Goal: Information Seeking & Learning: Understand process/instructions

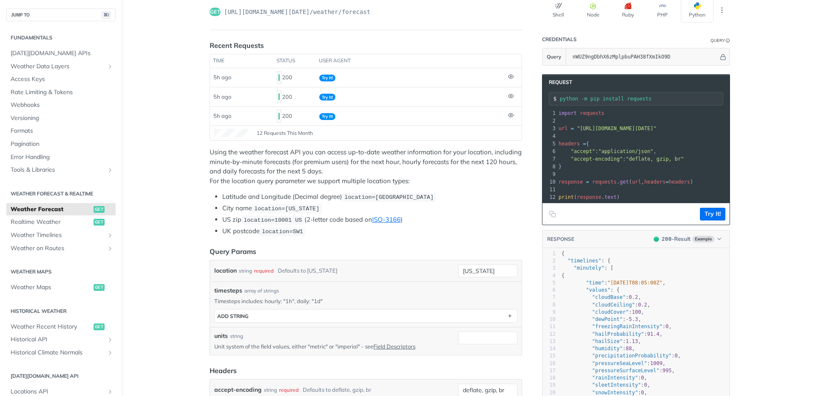
scroll to position [71, 0]
drag, startPoint x: 247, startPoint y: 220, endPoint x: 298, endPoint y: 220, distance: 50.8
click at [298, 220] on span "location=10001 US" at bounding box center [273, 219] width 58 height 6
drag, startPoint x: 239, startPoint y: 222, endPoint x: 371, endPoint y: 236, distance: 132.9
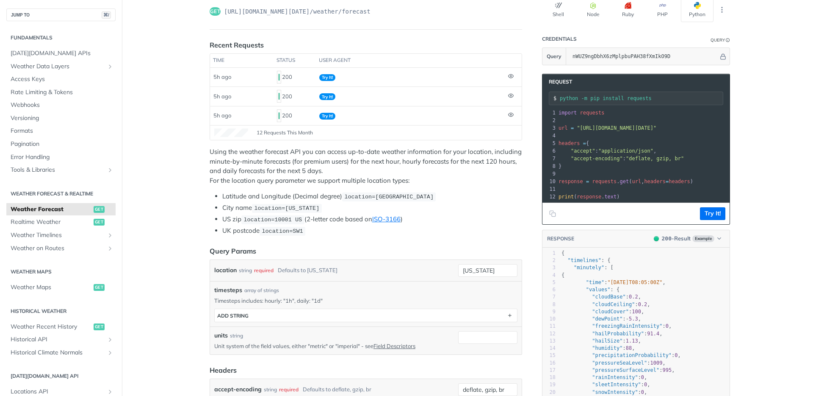
click at [412, 228] on ul "Latitude and Longitude (Decimal degree) location=42.3478, -71.0466 City name lo…" at bounding box center [366, 213] width 313 height 44
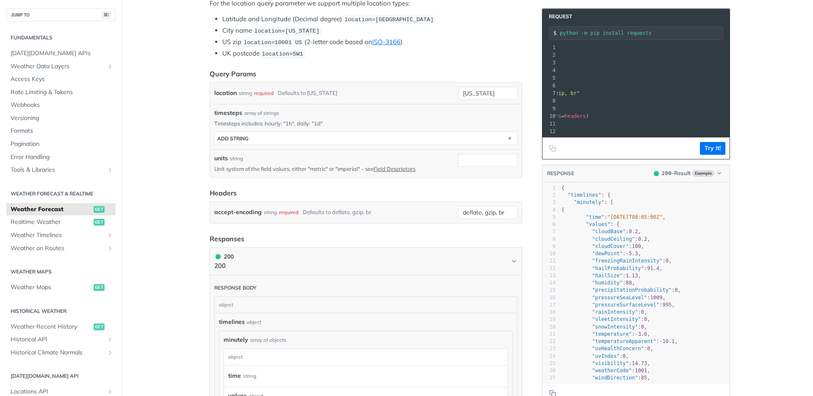
scroll to position [295, 0]
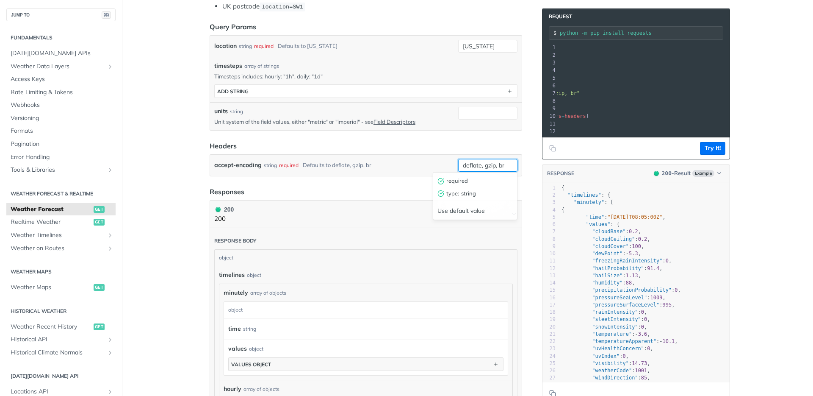
click at [486, 168] on input "deflate, gzip, br" at bounding box center [487, 165] width 59 height 13
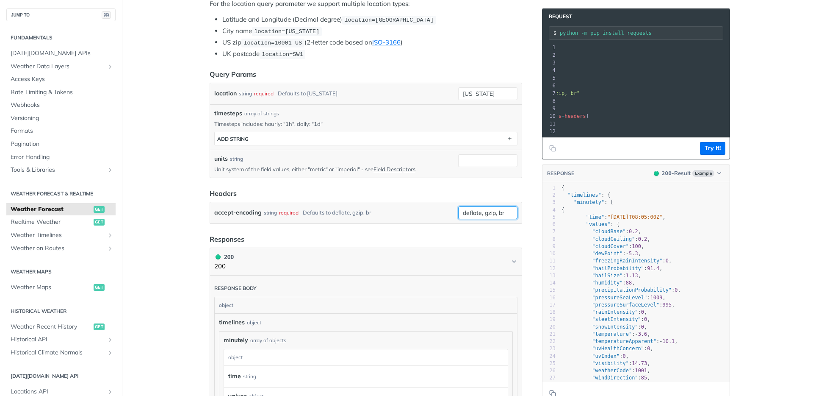
scroll to position [191, 0]
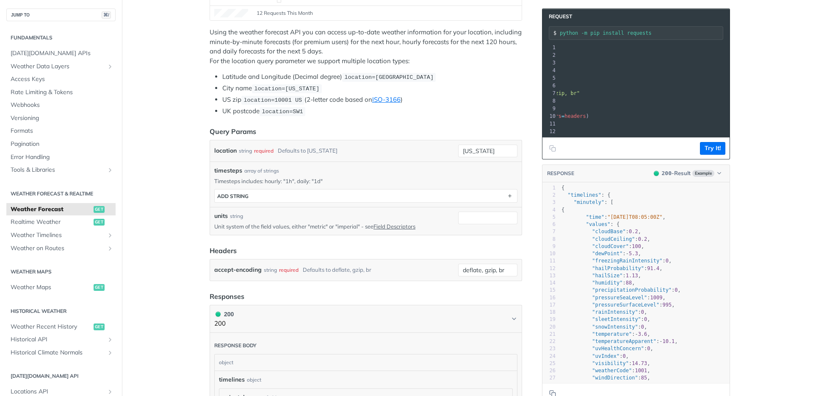
click at [283, 97] on span "location=10001 US" at bounding box center [273, 100] width 58 height 6
click at [286, 100] on span "location=10001 US" at bounding box center [273, 100] width 58 height 6
drag, startPoint x: 311, startPoint y: 104, endPoint x: 315, endPoint y: 106, distance: 4.7
click at [311, 104] on ul "Latitude and Longitude (Decimal degree) location=42.3478, -71.0466 City name lo…" at bounding box center [366, 94] width 313 height 44
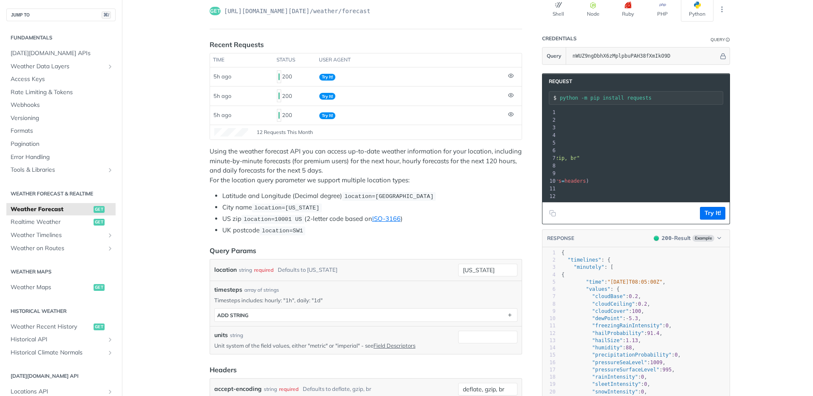
scroll to position [33, 0]
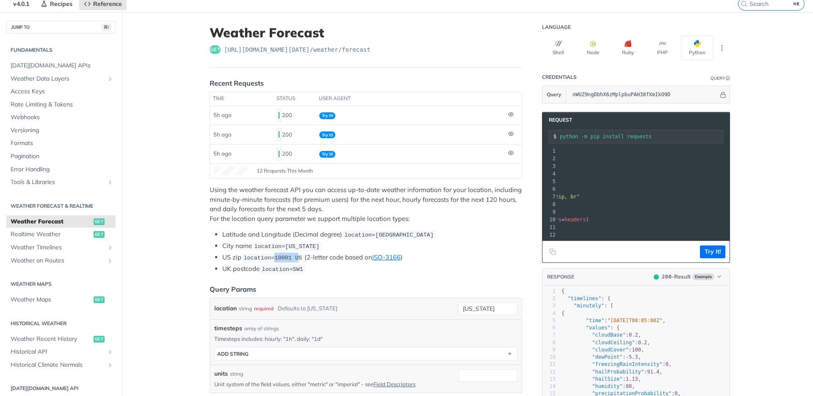
drag, startPoint x: 273, startPoint y: 257, endPoint x: 296, endPoint y: 255, distance: 22.5
click at [296, 255] on span "location=10001 US" at bounding box center [273, 258] width 58 height 6
click at [382, 257] on link "ISO-3166" at bounding box center [386, 257] width 28 height 8
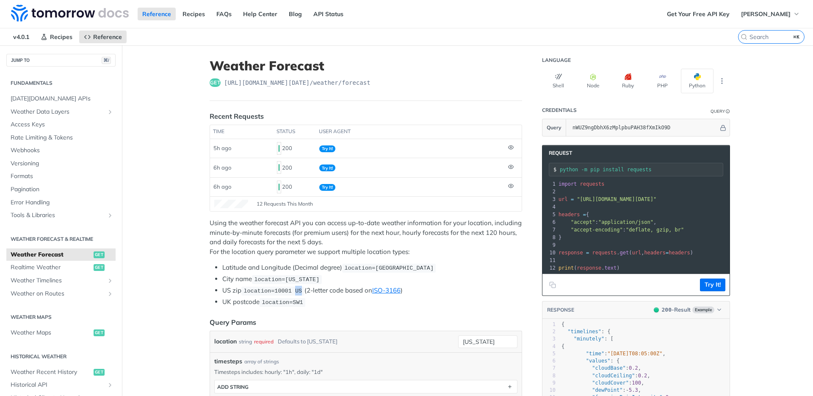
drag, startPoint x: 293, startPoint y: 292, endPoint x: 302, endPoint y: 293, distance: 8.9
click at [302, 293] on code "location=10001 US" at bounding box center [272, 290] width 63 height 8
click at [358, 136] on th "user agent" at bounding box center [410, 132] width 189 height 14
